Goal: Task Accomplishment & Management: Use online tool/utility

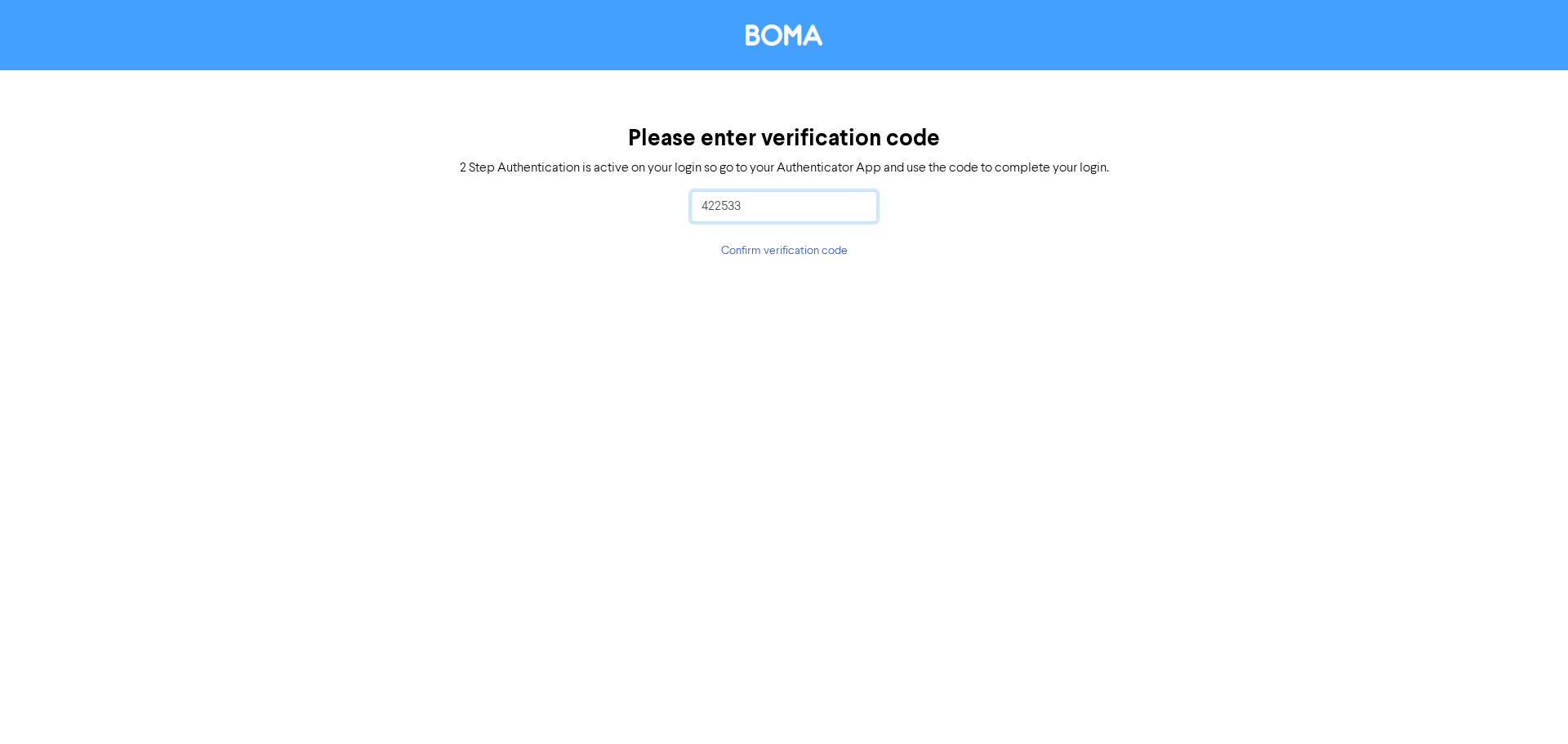
type input "422533"
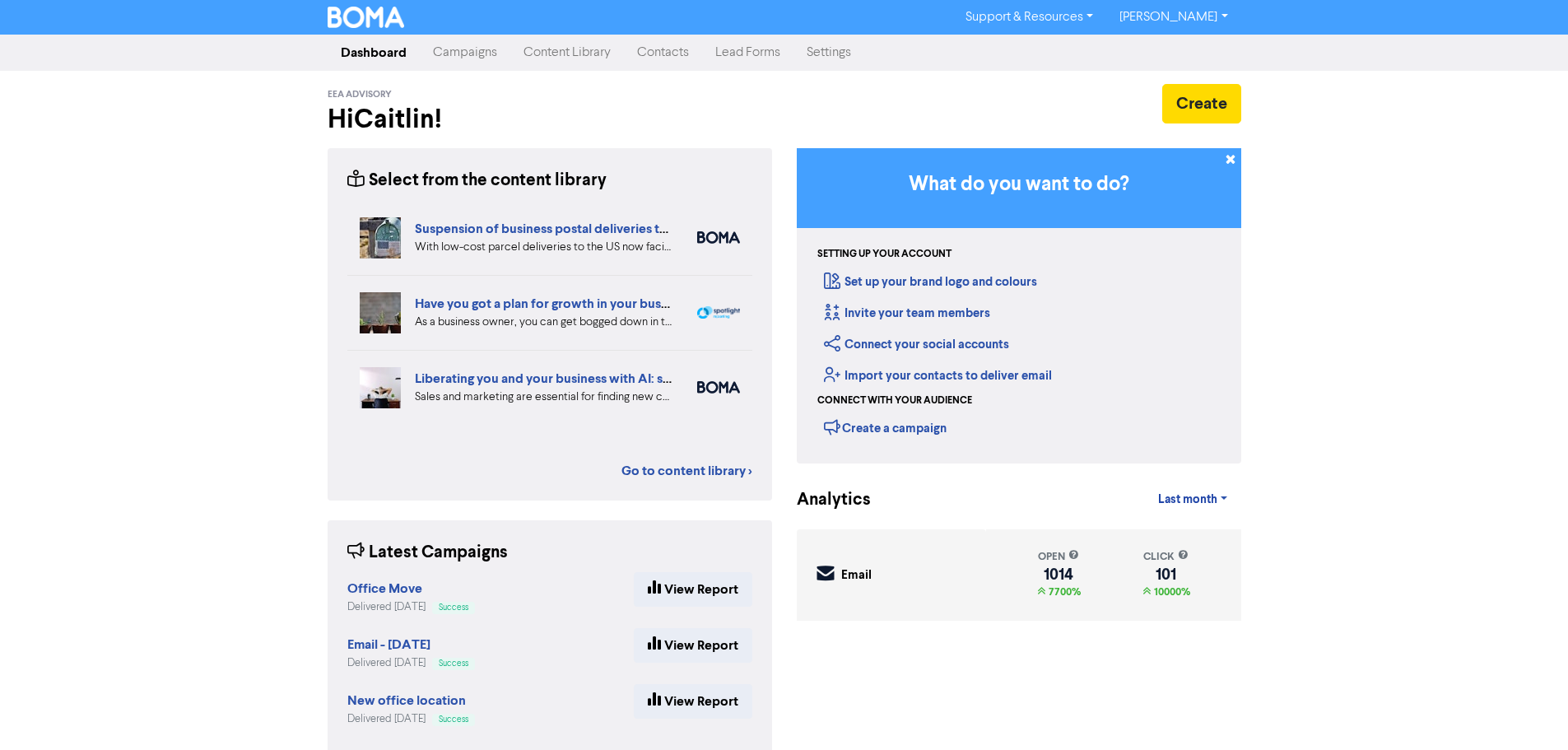
click at [1040, 20] on link "Support & Resources" at bounding box center [1029, 17] width 154 height 26
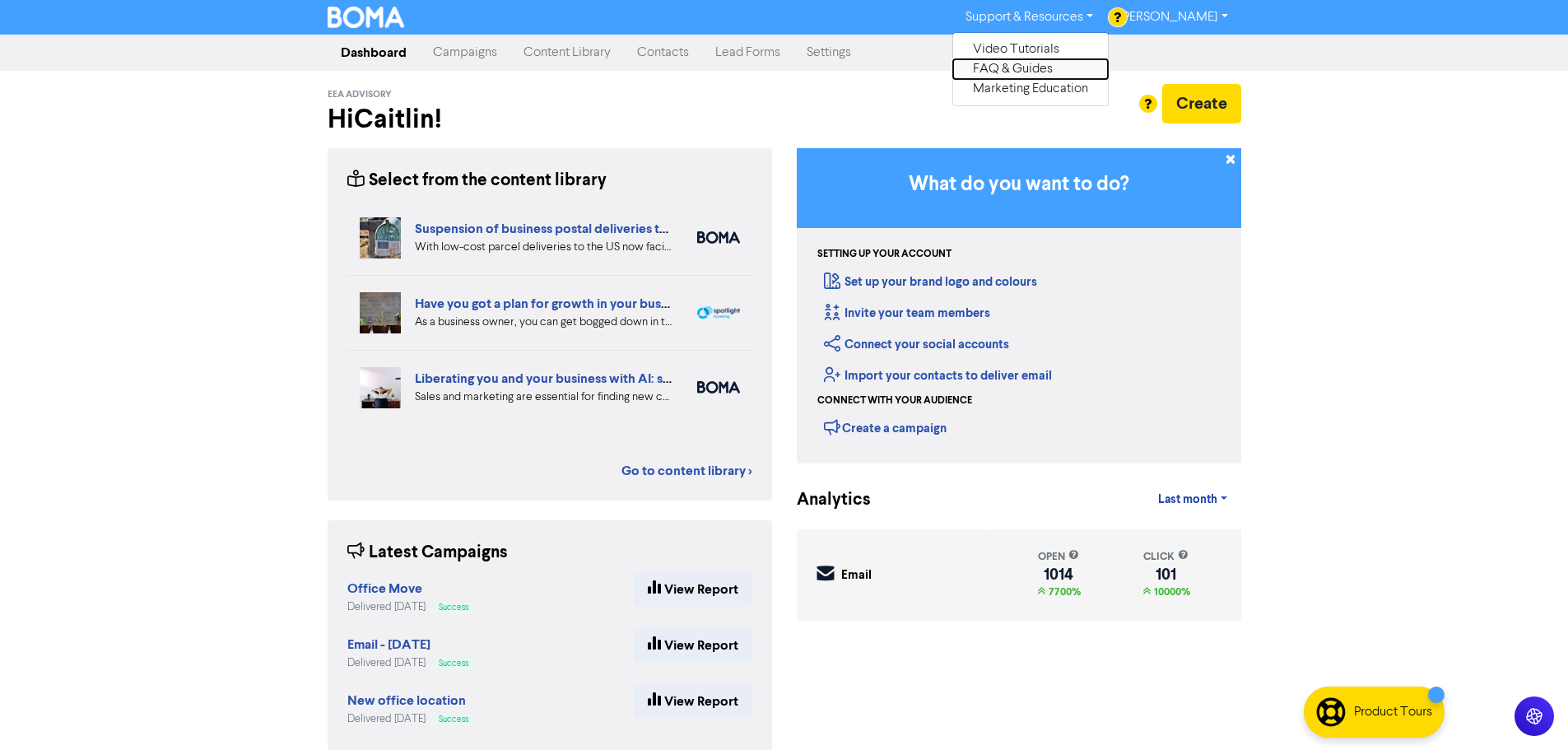
click at [1020, 67] on button "FAQ & Guides" at bounding box center [1030, 69] width 155 height 20
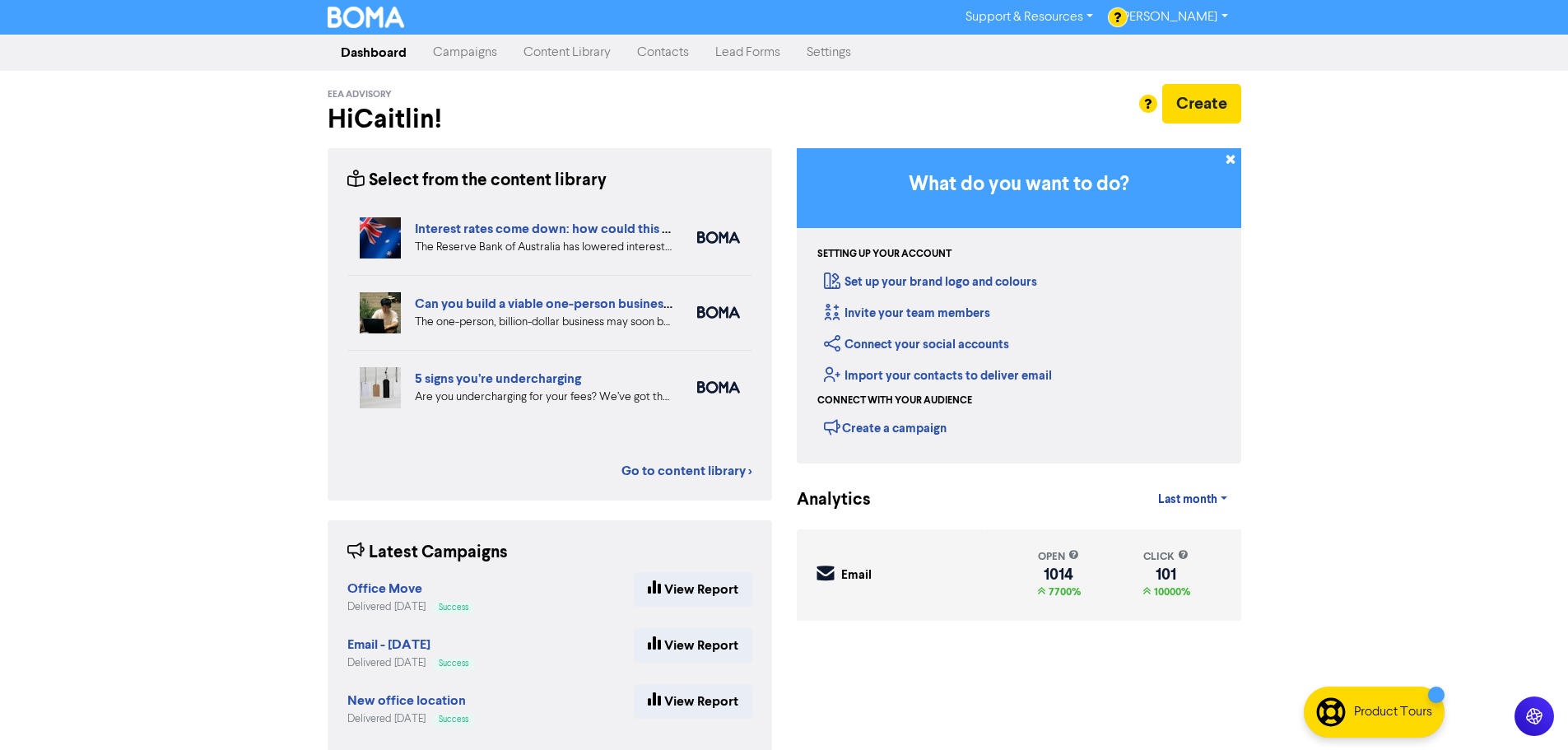
click at [545, 56] on link "Content Library" at bounding box center [567, 53] width 114 height 33
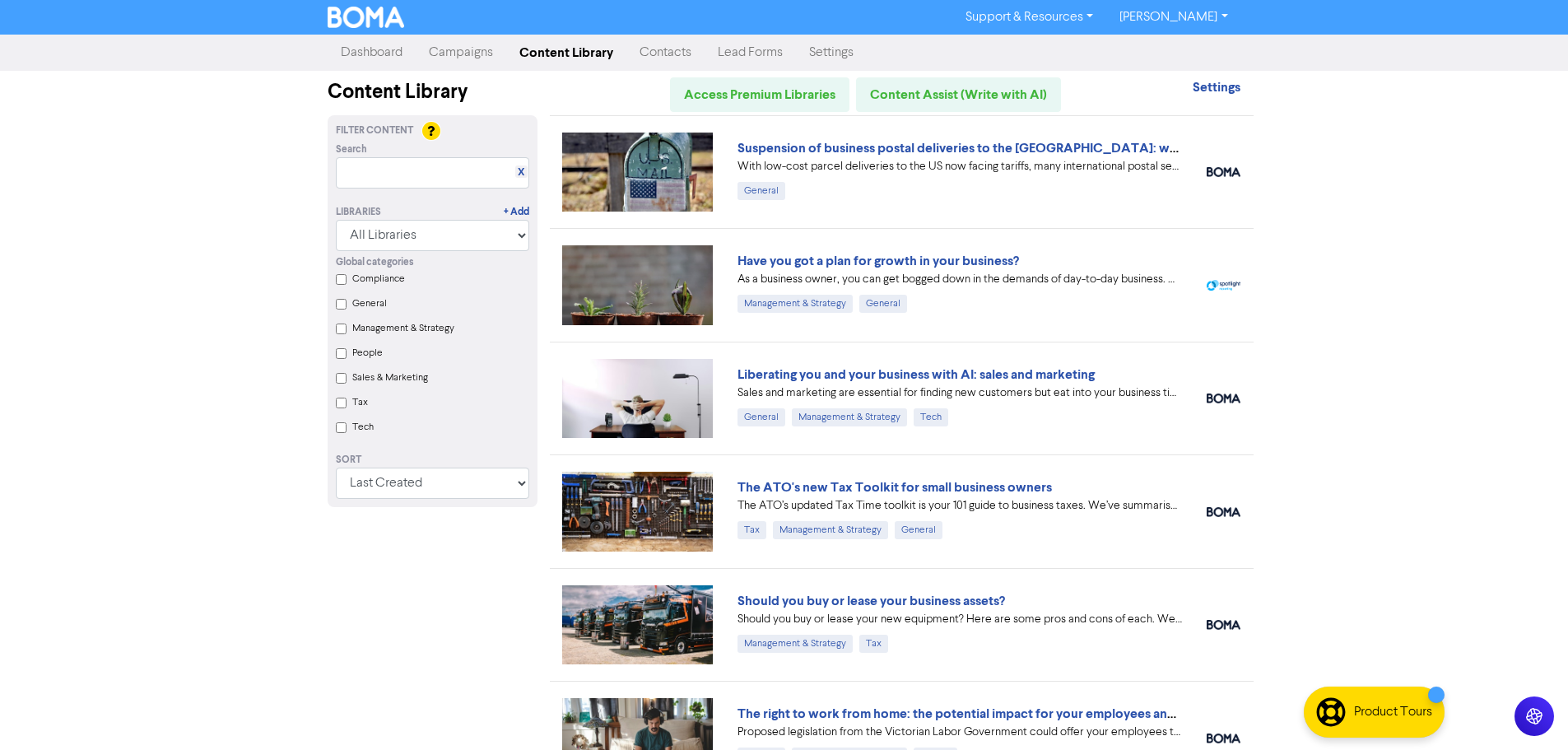
click at [440, 48] on div at bounding box center [784, 375] width 1568 height 750
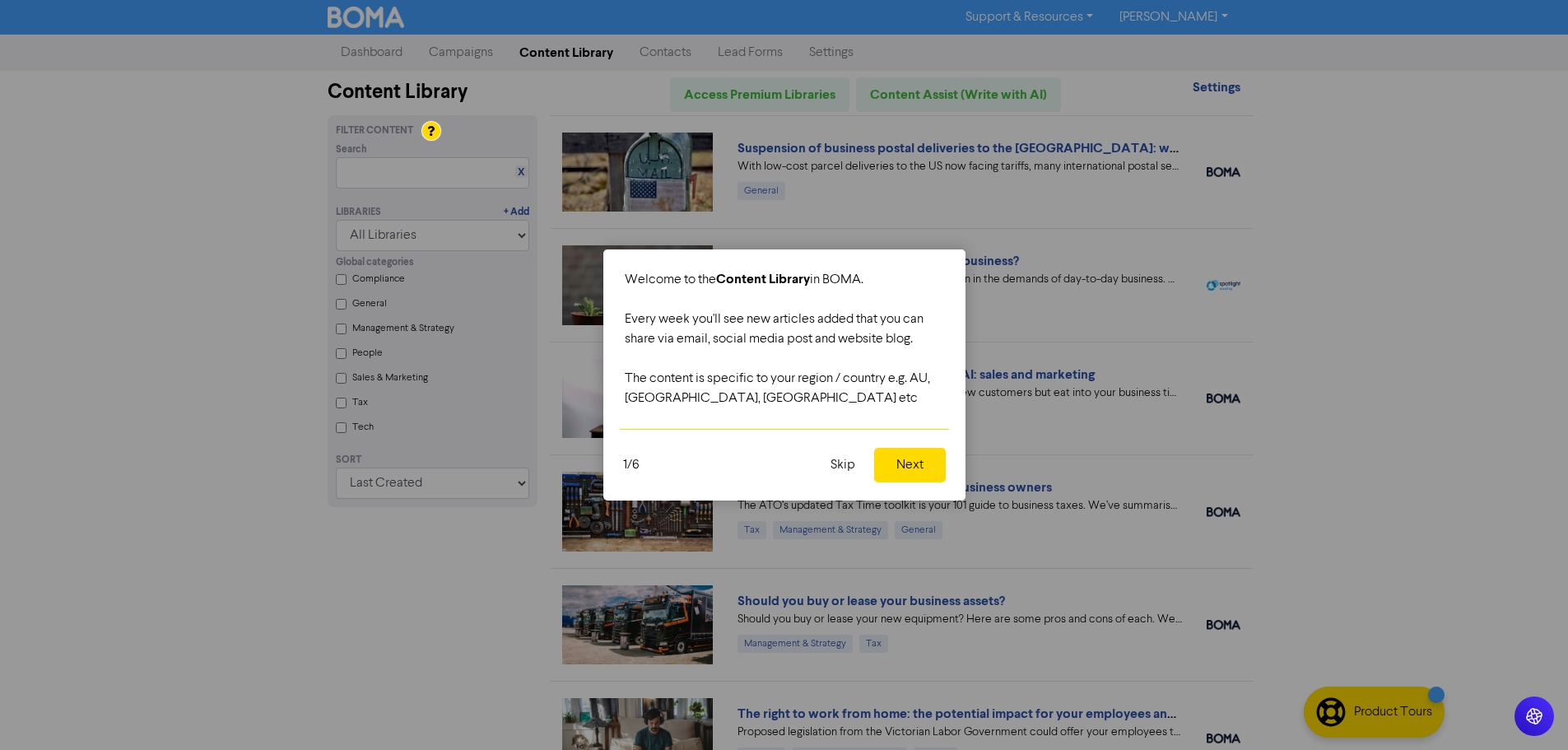
click at [850, 477] on button "Skip" at bounding box center [843, 466] width 45 height 35
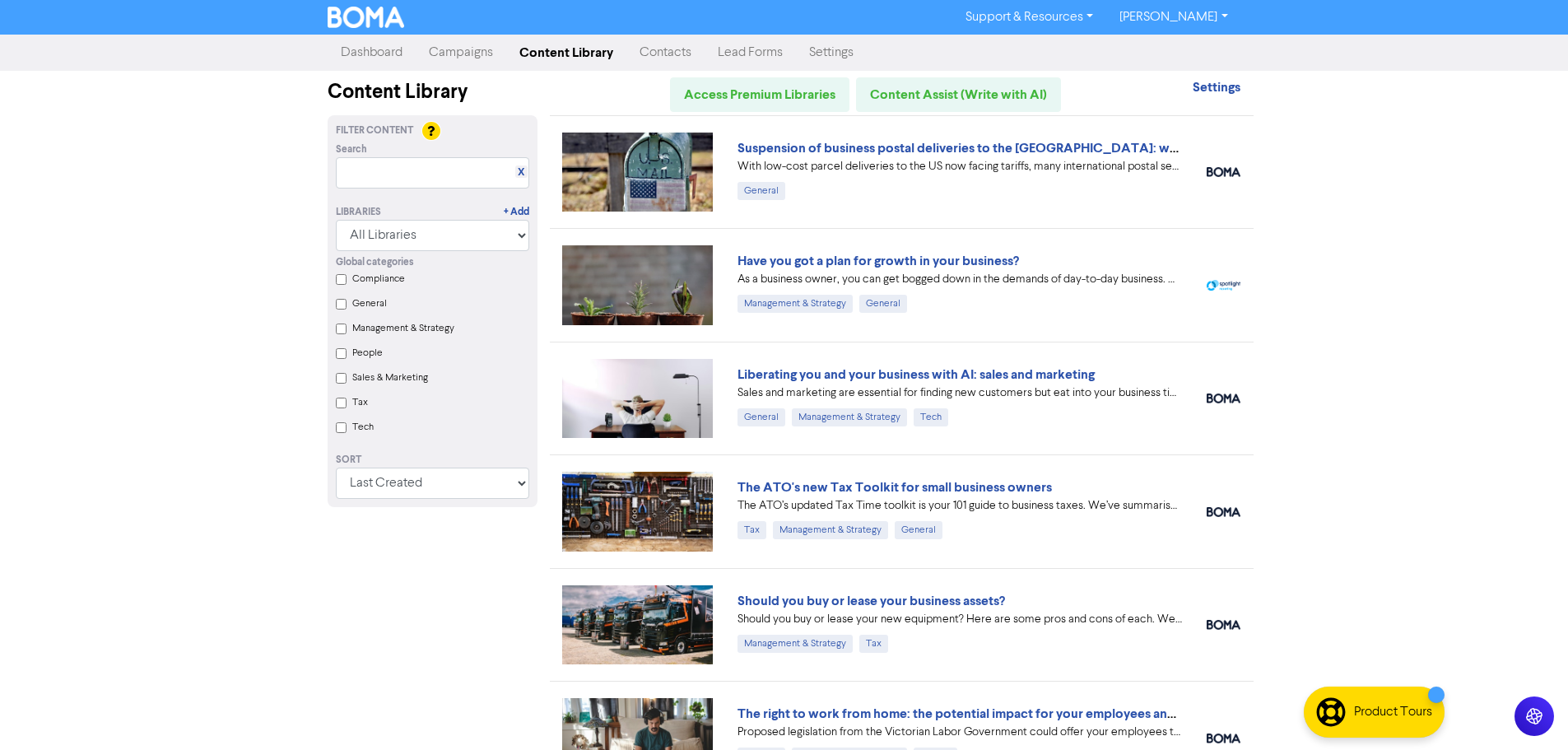
click at [449, 57] on link "Campaigns" at bounding box center [460, 53] width 90 height 33
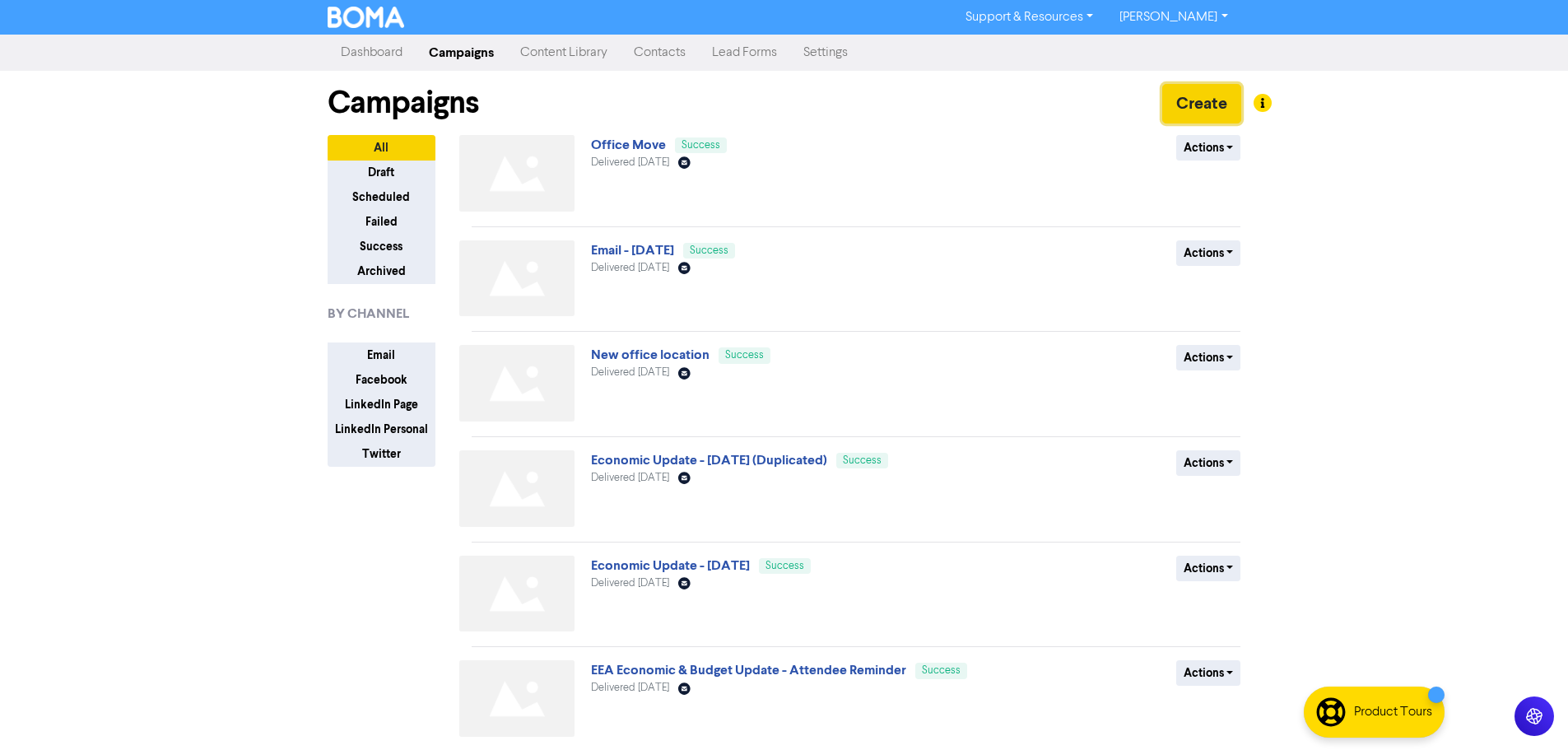
click at [1192, 101] on button "Create" at bounding box center [1202, 103] width 79 height 39
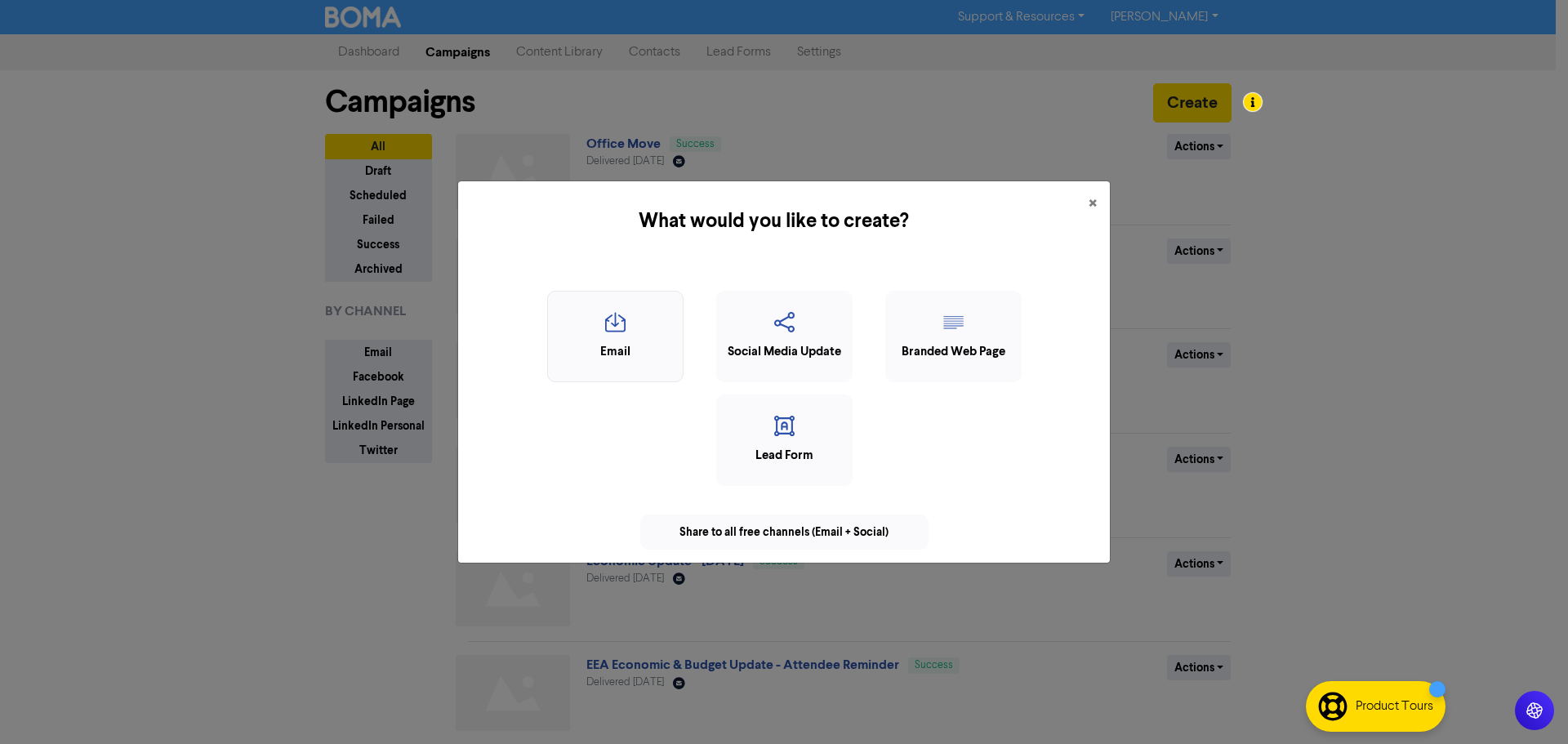
click at [622, 354] on div "Email" at bounding box center [615, 353] width 118 height 19
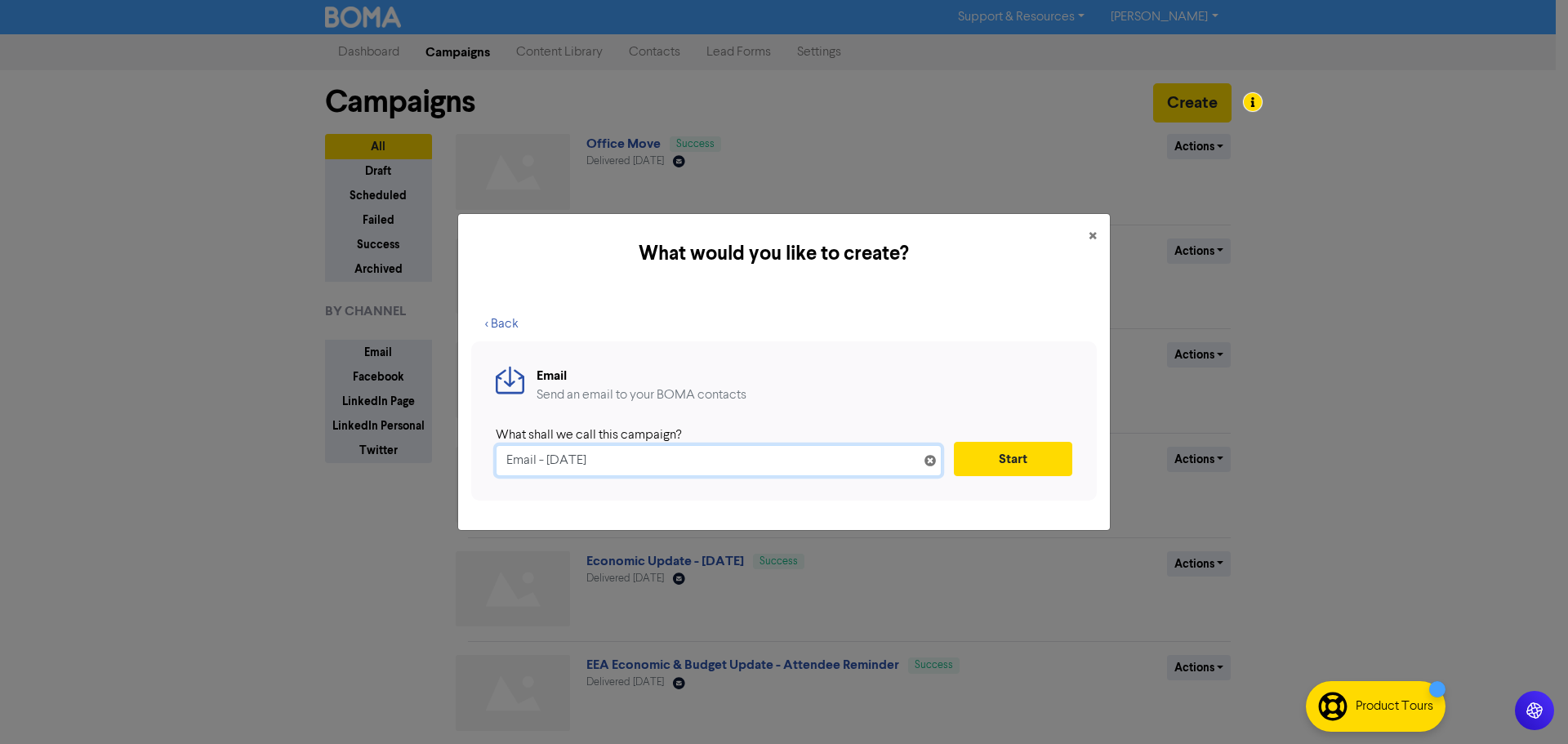
drag, startPoint x: 662, startPoint y: 467, endPoint x: 463, endPoint y: 474, distance: 199.1
click at [463, 474] on div "< Back Email Send an email to your BOMA contacts What shall we call this campai…" at bounding box center [784, 411] width 652 height 236
type input "We Have Moved"
click at [1020, 462] on button "Start" at bounding box center [1012, 459] width 118 height 34
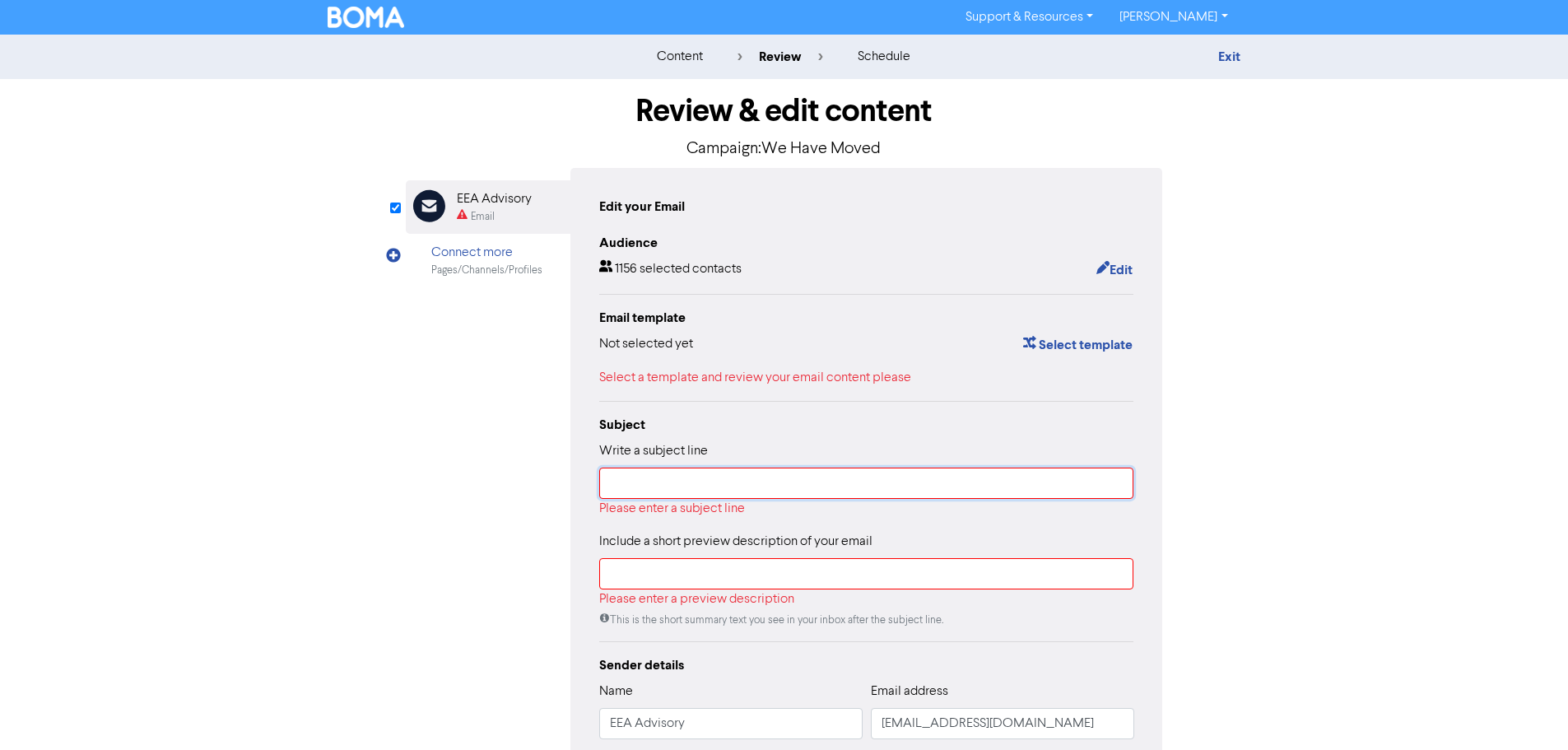
click at [834, 486] on input "text" at bounding box center [866, 483] width 535 height 31
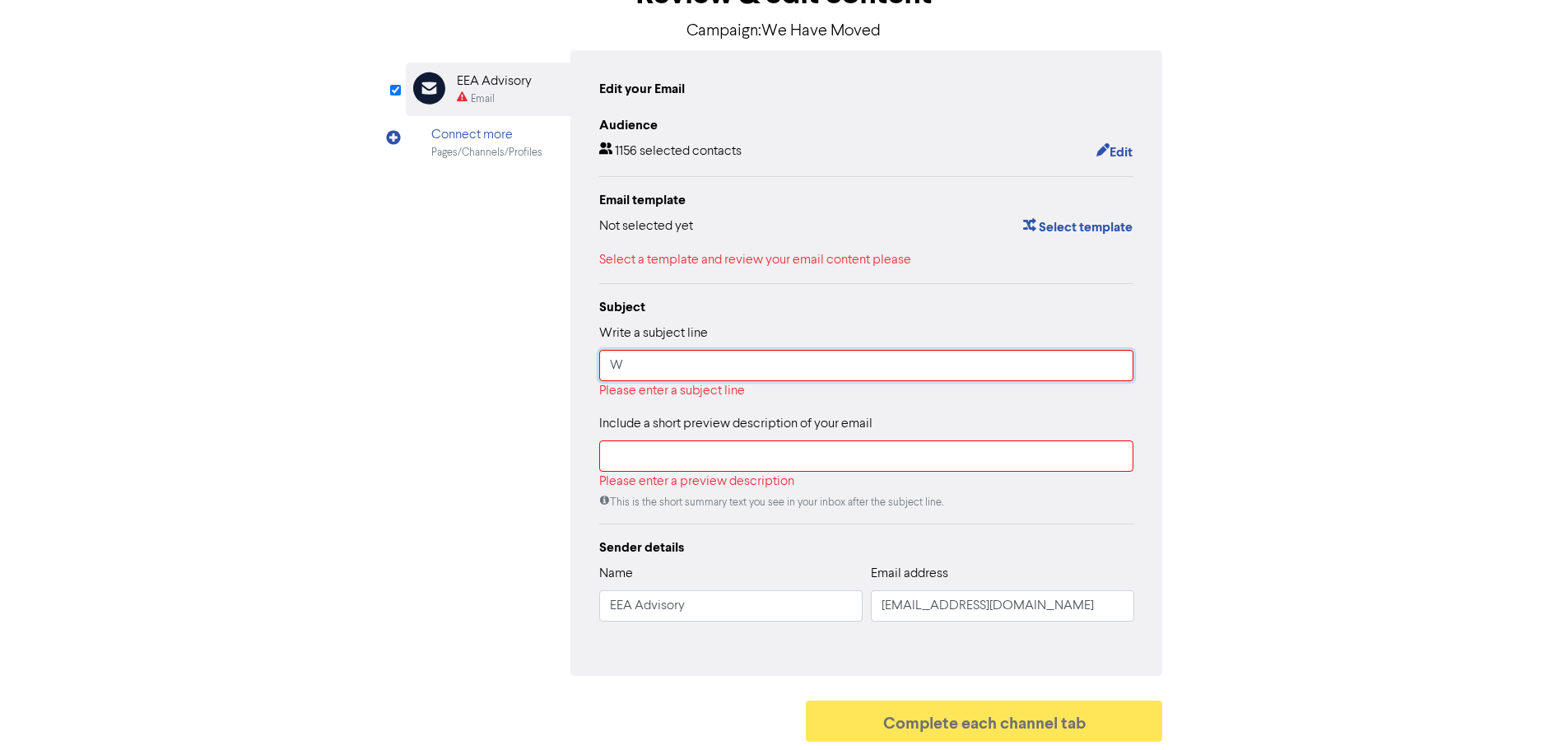
scroll to position [99, 0]
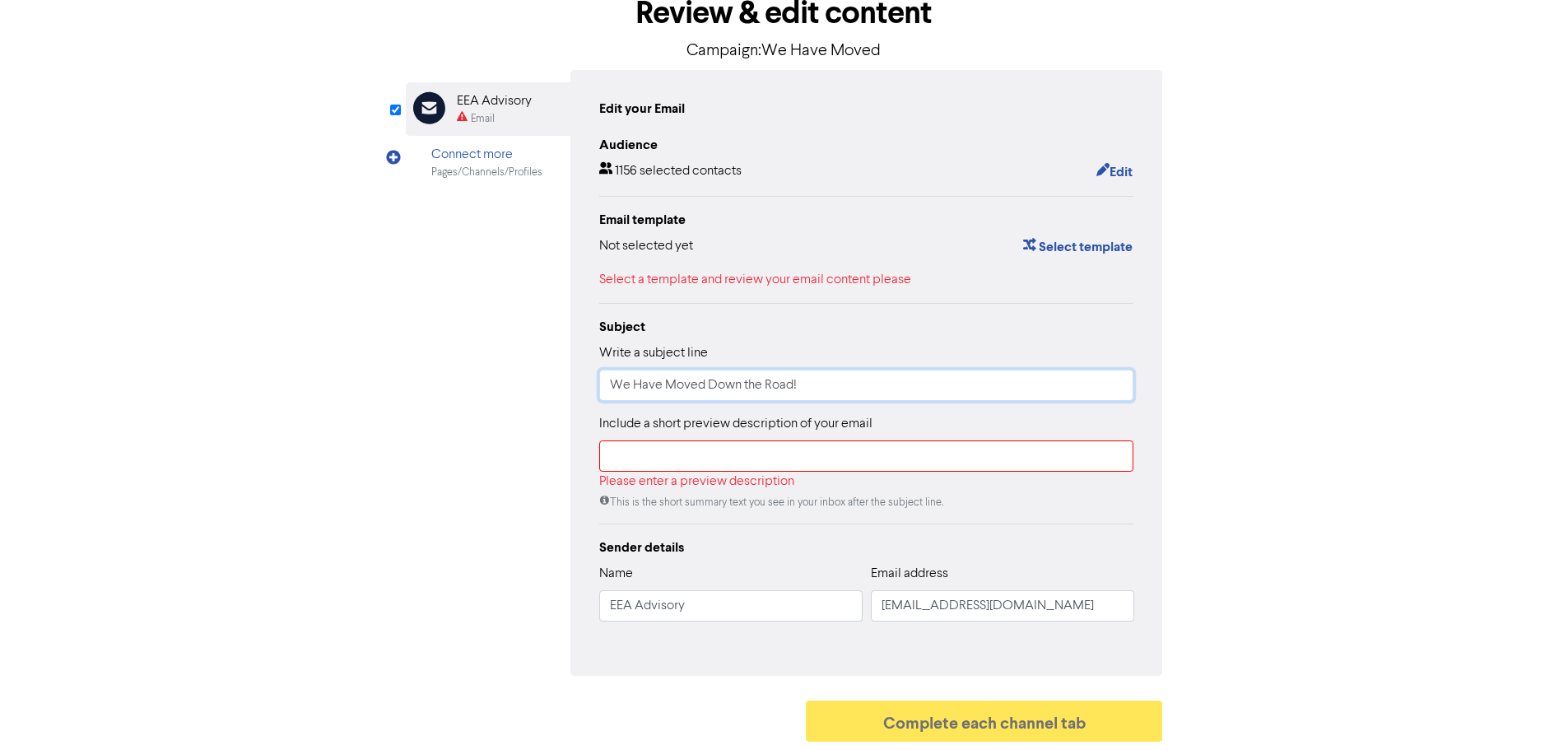
type input "We Have Moved Down the Road!"
click at [774, 458] on input "text" at bounding box center [866, 456] width 535 height 31
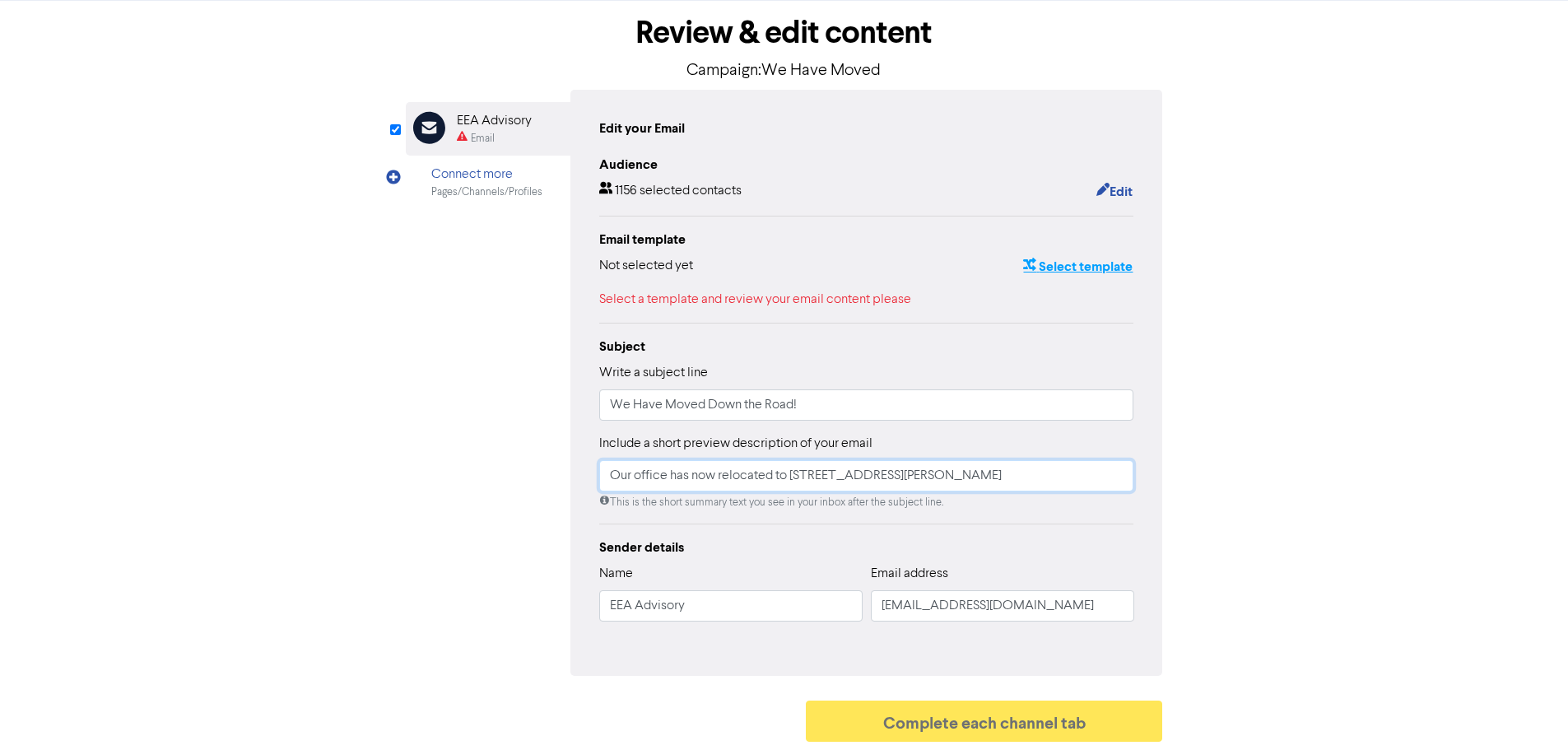
type input "Our office has now relocated to [STREET_ADDRESS][PERSON_NAME]"
click at [1071, 268] on button "Select template" at bounding box center [1078, 266] width 111 height 21
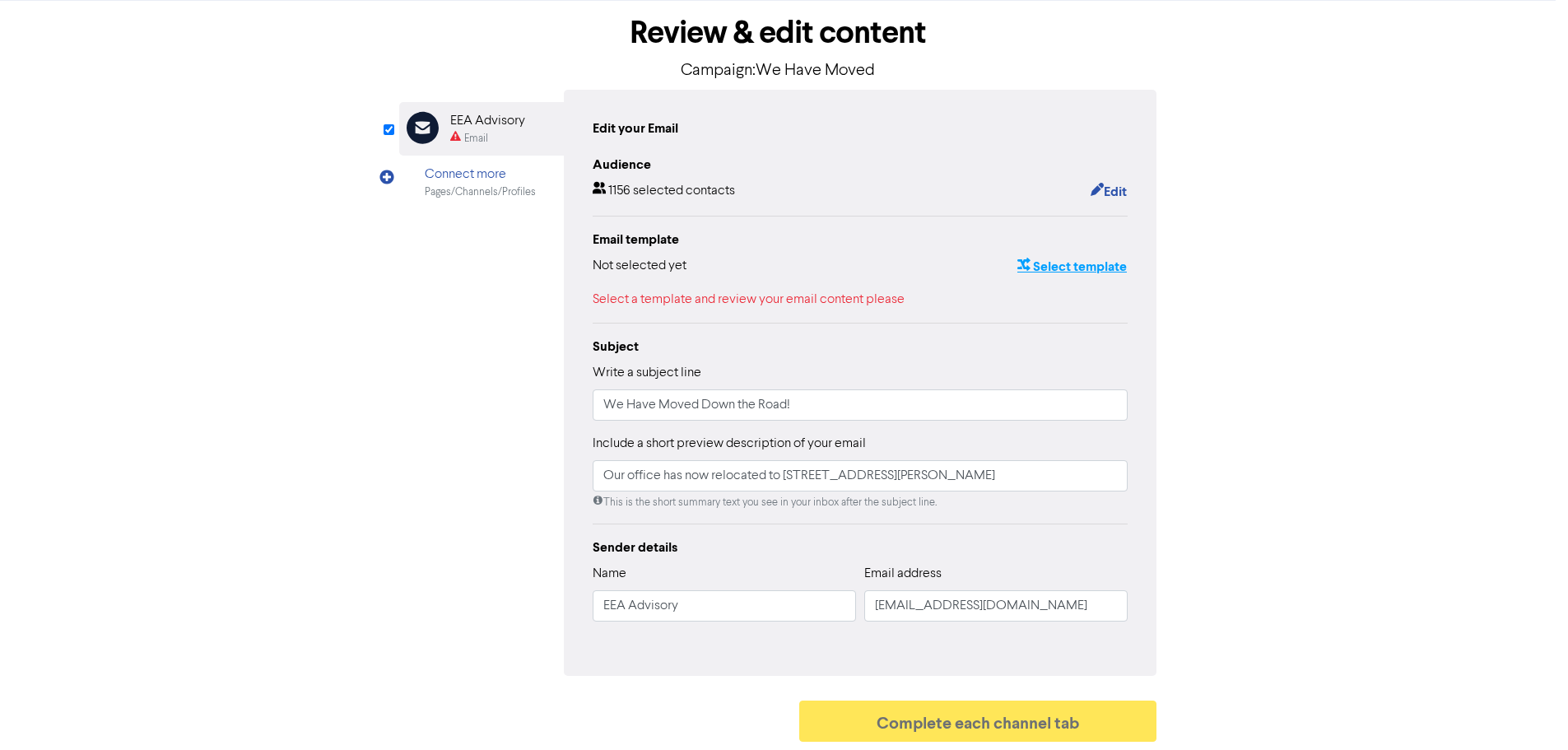
scroll to position [0, 0]
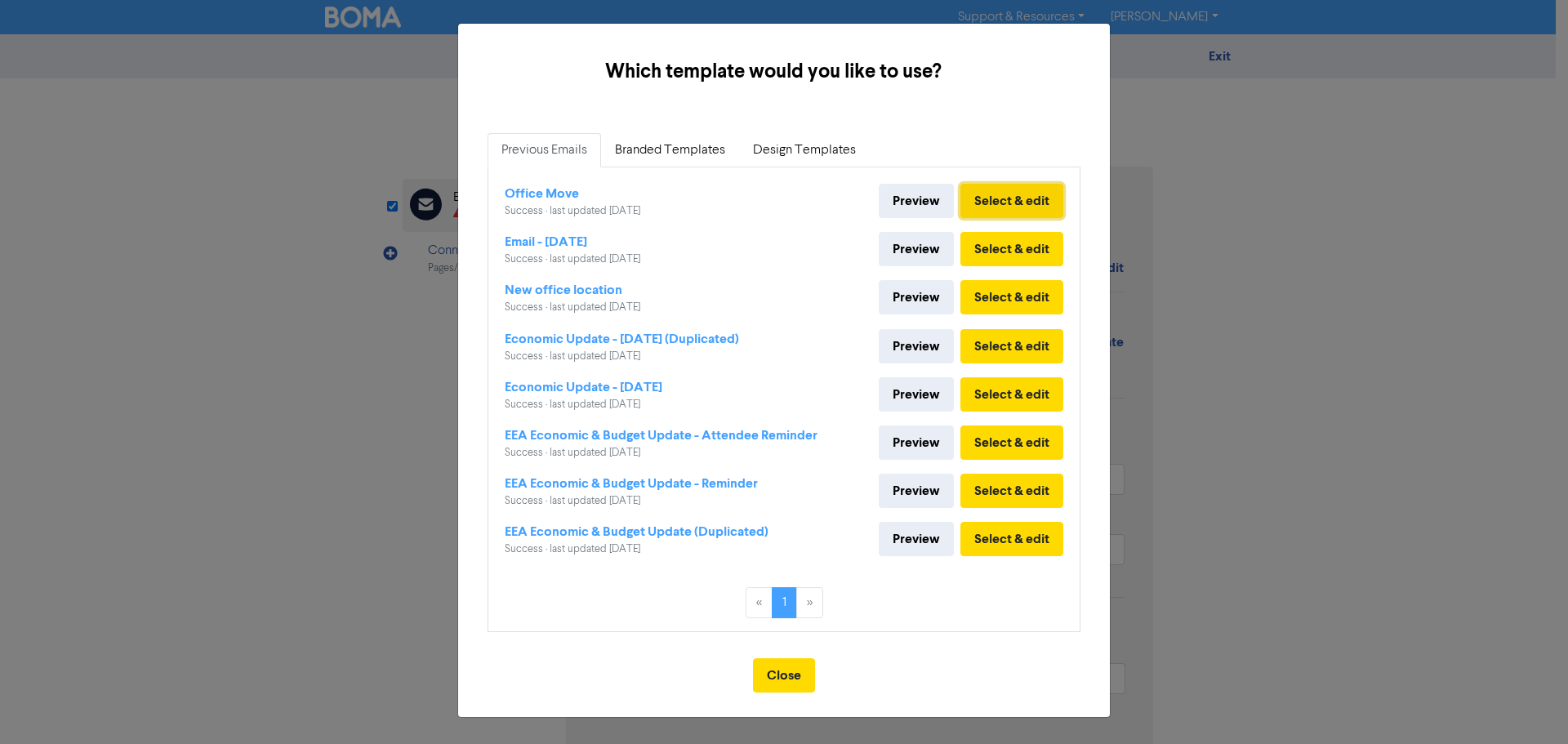
click at [1008, 206] on button "Select & edit" at bounding box center [1012, 201] width 103 height 34
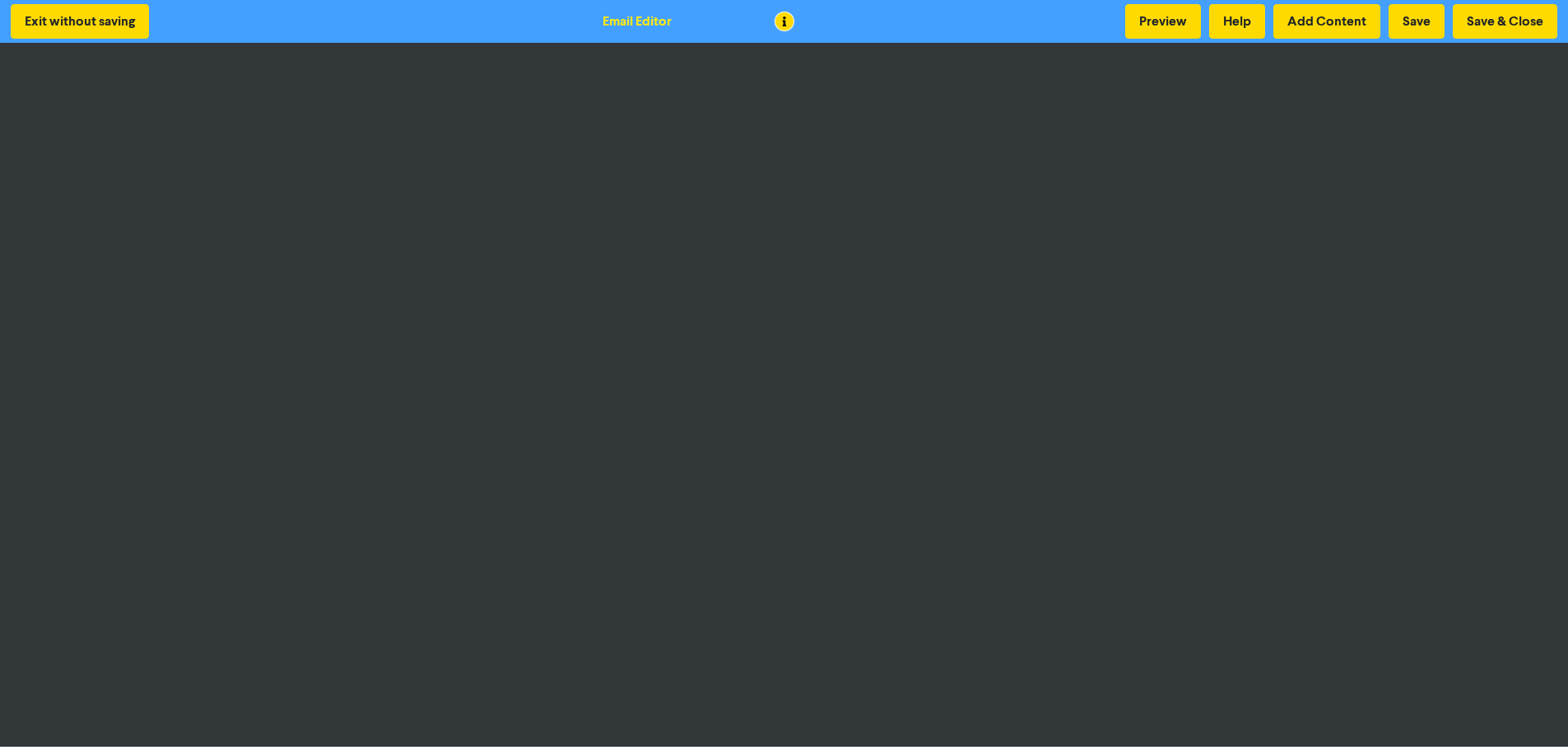
click at [1424, 40] on div "Exit without saving Email Editor Preview Help Add Content Save Save & Close" at bounding box center [784, 21] width 1568 height 43
